Goal: Find contact information: Find contact information

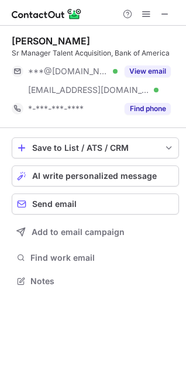
scroll to position [272, 186]
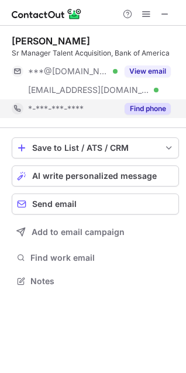
click at [129, 109] on button "Find phone" at bounding box center [148, 109] width 46 height 12
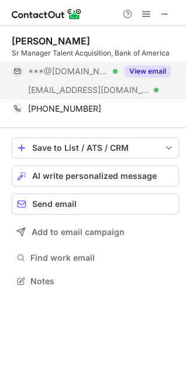
click at [143, 71] on button "View email" at bounding box center [148, 71] width 46 height 12
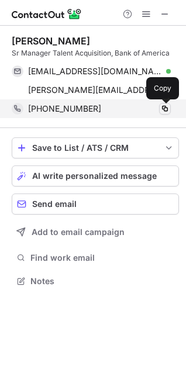
click at [165, 111] on span at bounding box center [164, 108] width 9 height 9
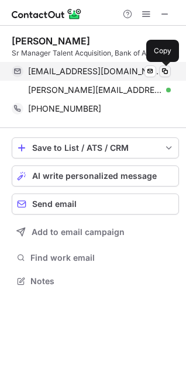
click at [162, 70] on span at bounding box center [164, 71] width 9 height 9
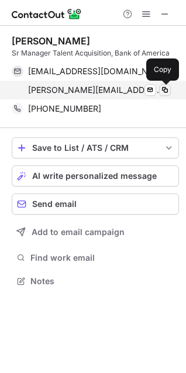
click at [165, 91] on span at bounding box center [164, 89] width 9 height 9
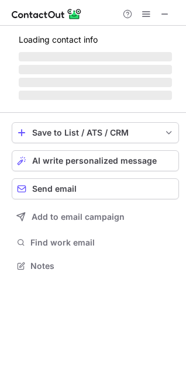
scroll to position [264, 186]
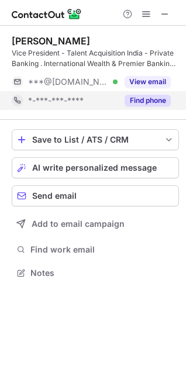
click at [130, 99] on button "Find phone" at bounding box center [148, 101] width 46 height 12
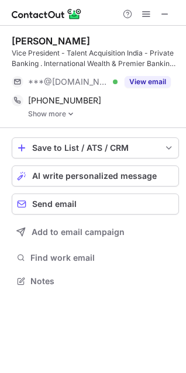
scroll to position [273, 186]
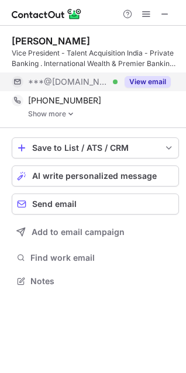
click at [156, 78] on button "View email" at bounding box center [148, 82] width 46 height 12
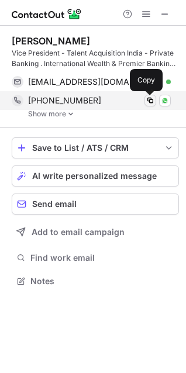
click at [150, 99] on span at bounding box center [150, 100] width 9 height 9
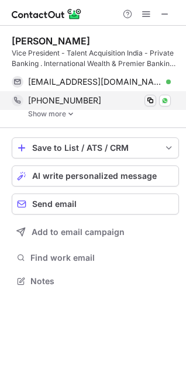
click at [150, 99] on span at bounding box center [150, 100] width 9 height 9
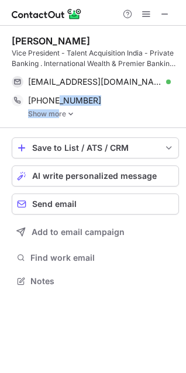
click at [58, 112] on div "[PHONE_NUMBER] Copy WhatsApp Show more" at bounding box center [95, 104] width 167 height 27
click at [58, 112] on link "Show more" at bounding box center [103, 114] width 151 height 8
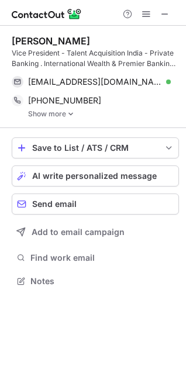
scroll to position [329, 186]
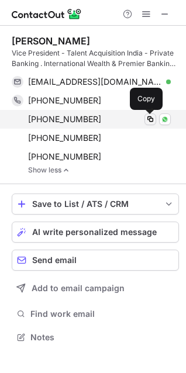
click at [156, 118] on button at bounding box center [150, 119] width 12 height 12
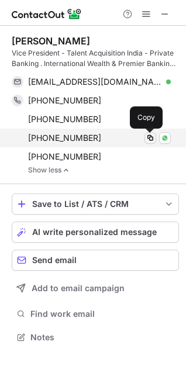
click at [151, 134] on span at bounding box center [150, 137] width 9 height 9
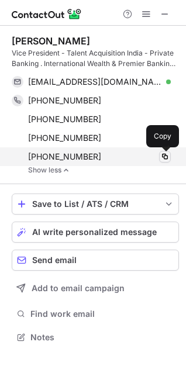
click at [166, 154] on span at bounding box center [164, 156] width 9 height 9
